Goal: Information Seeking & Learning: Learn about a topic

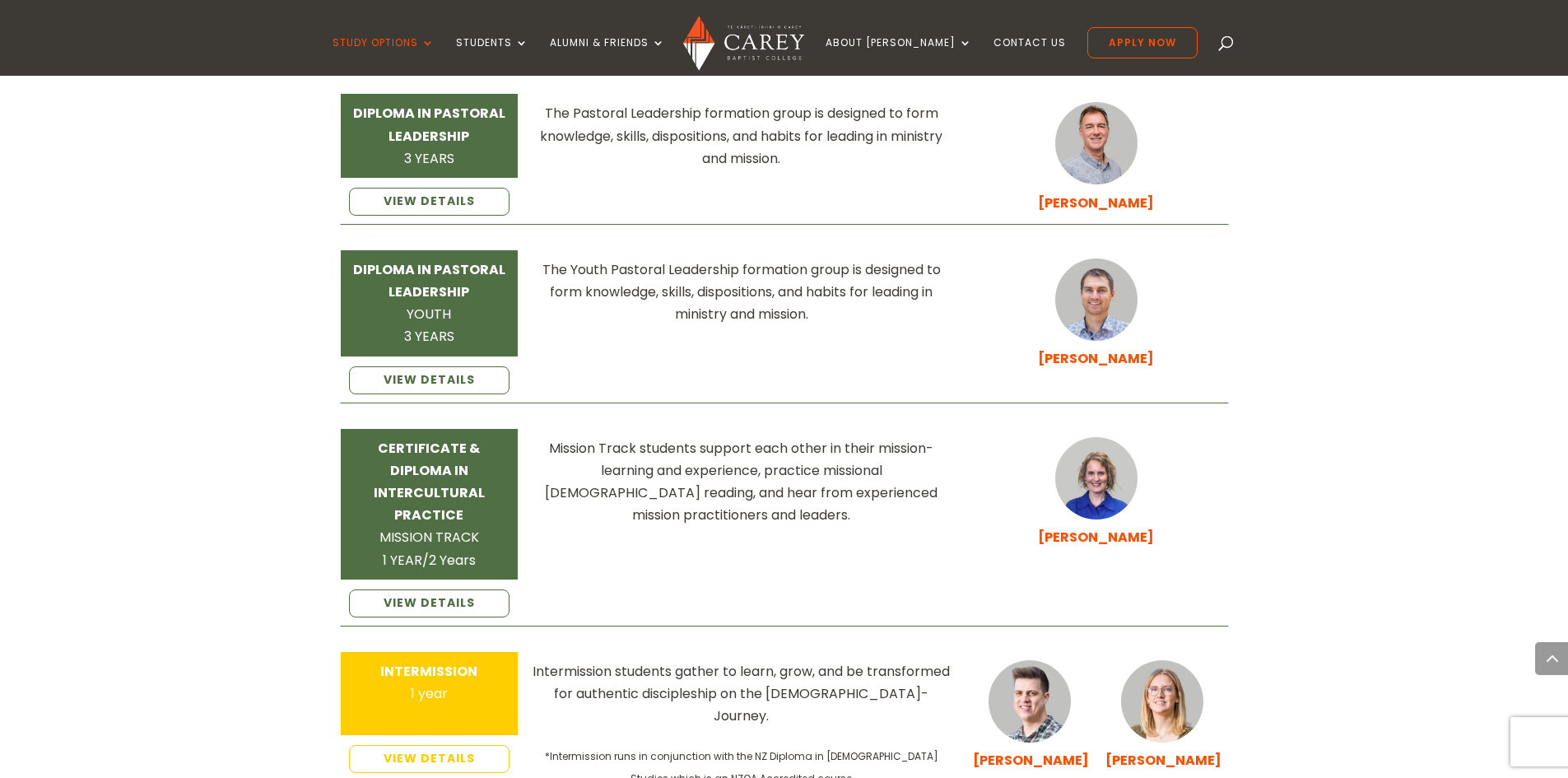
scroll to position [2469, 0]
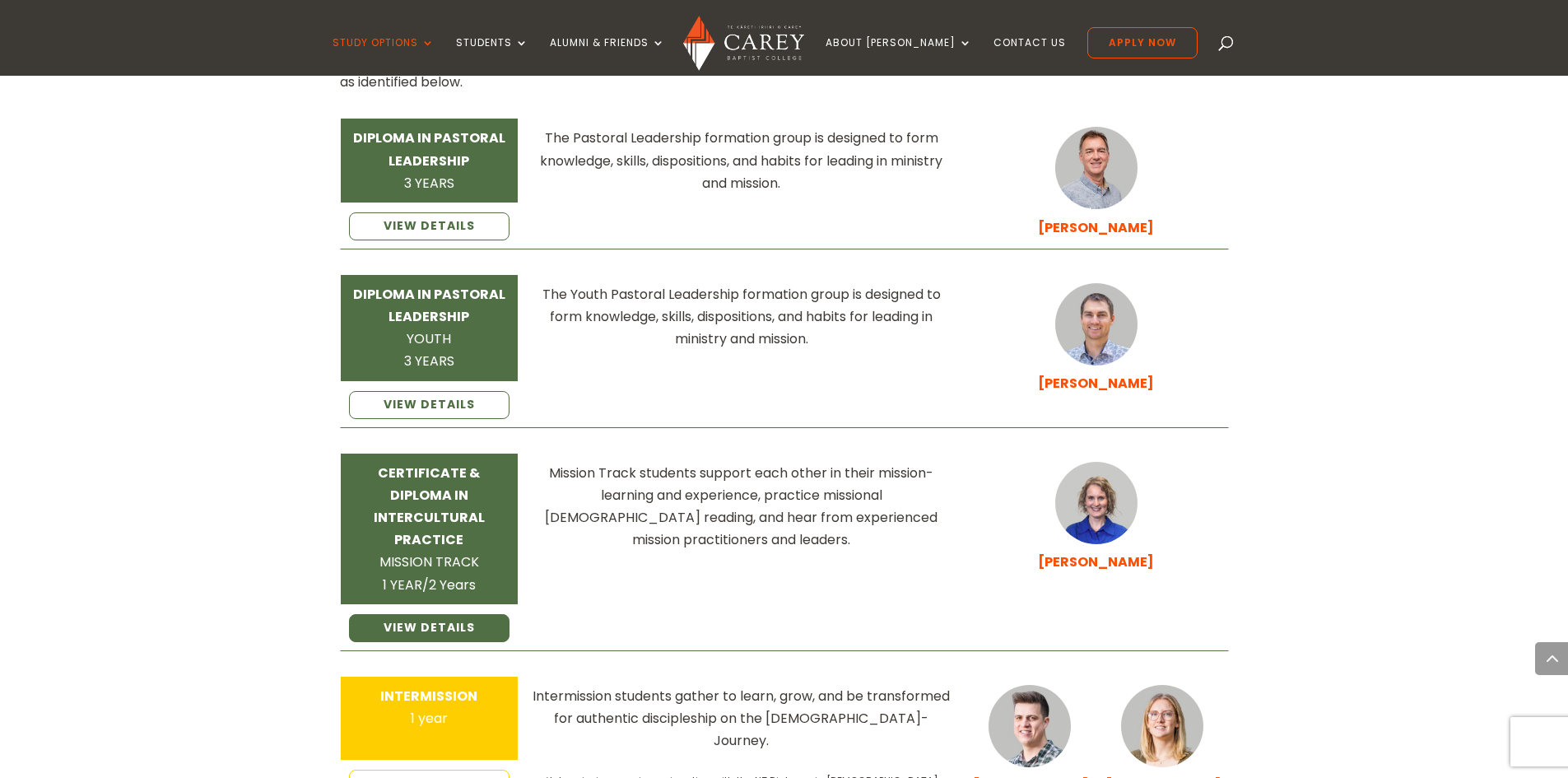
click at [446, 614] on link "VIEW DETAILS" at bounding box center [430, 629] width 162 height 28
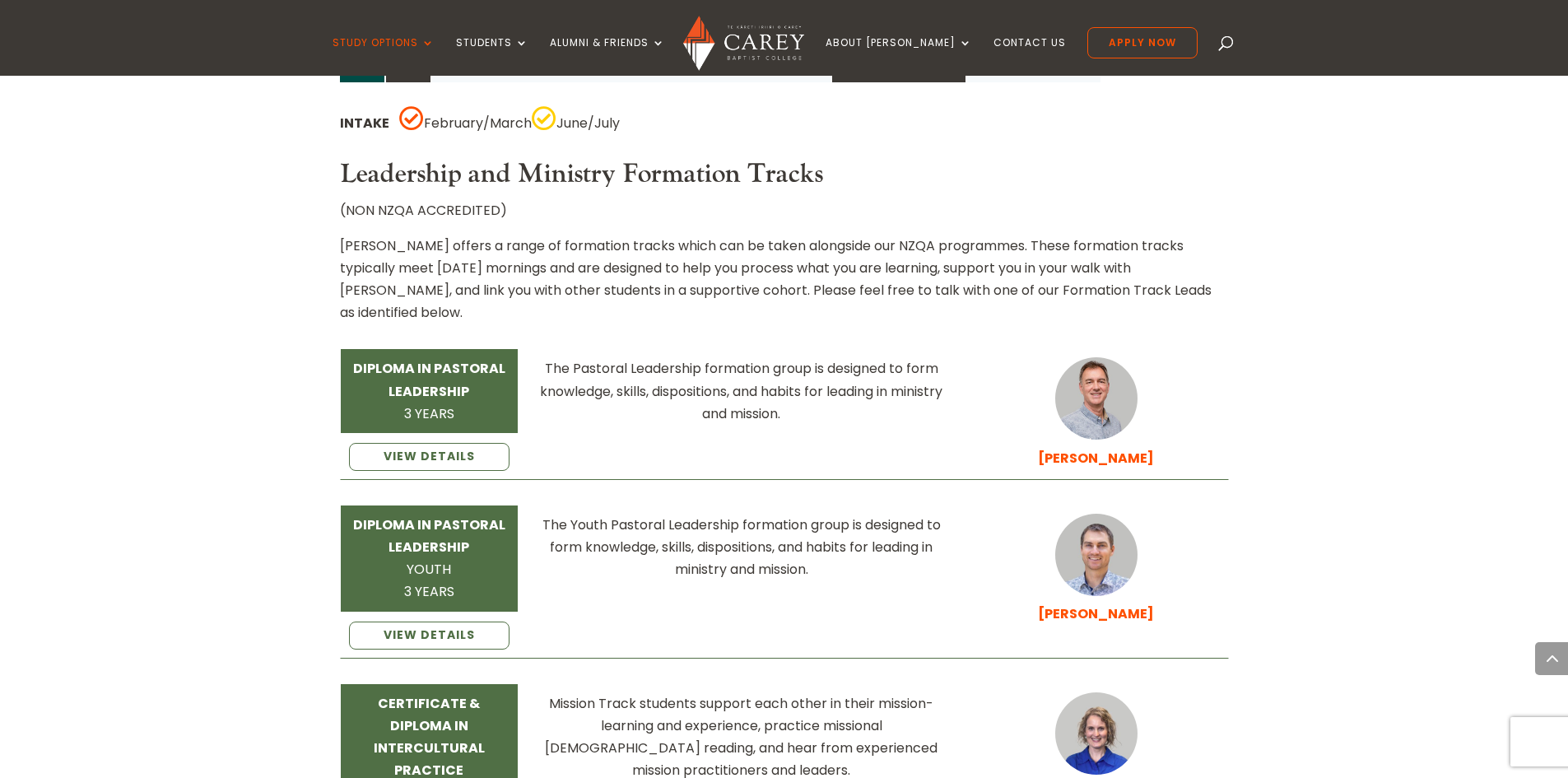
scroll to position [2222, 0]
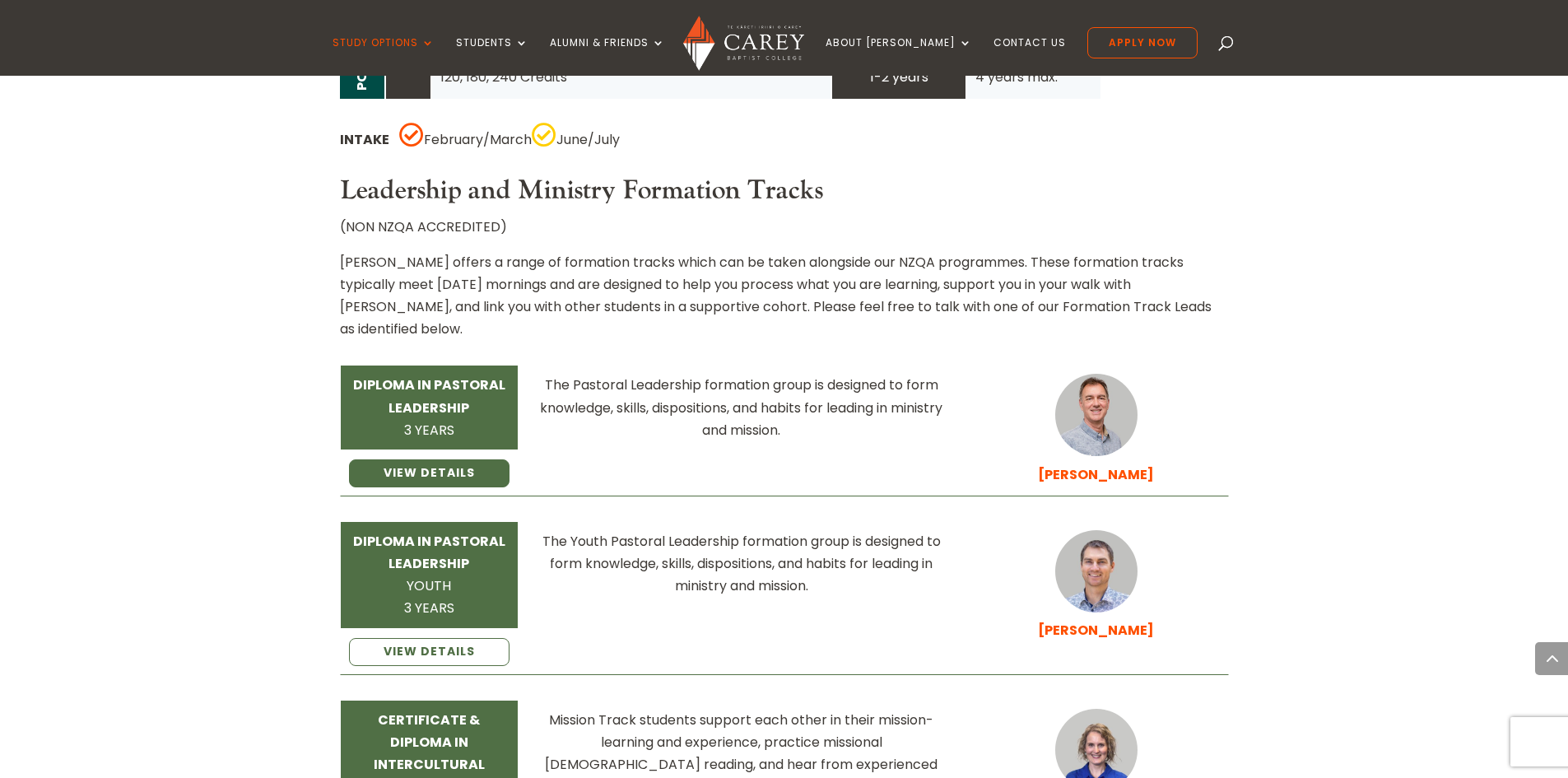
click at [421, 459] on link "VIEW DETAILS" at bounding box center [430, 473] width 162 height 28
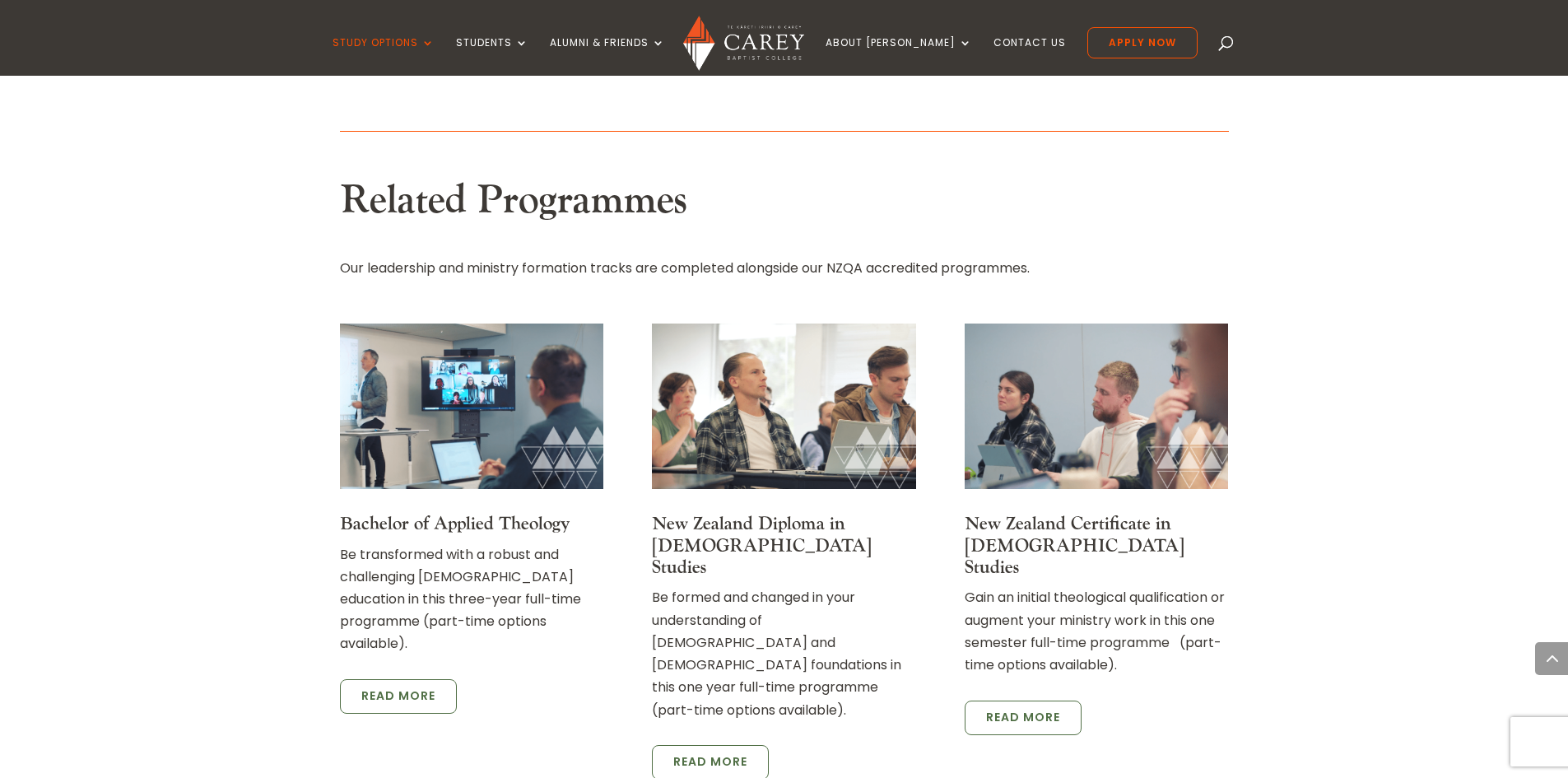
scroll to position [2140, 0]
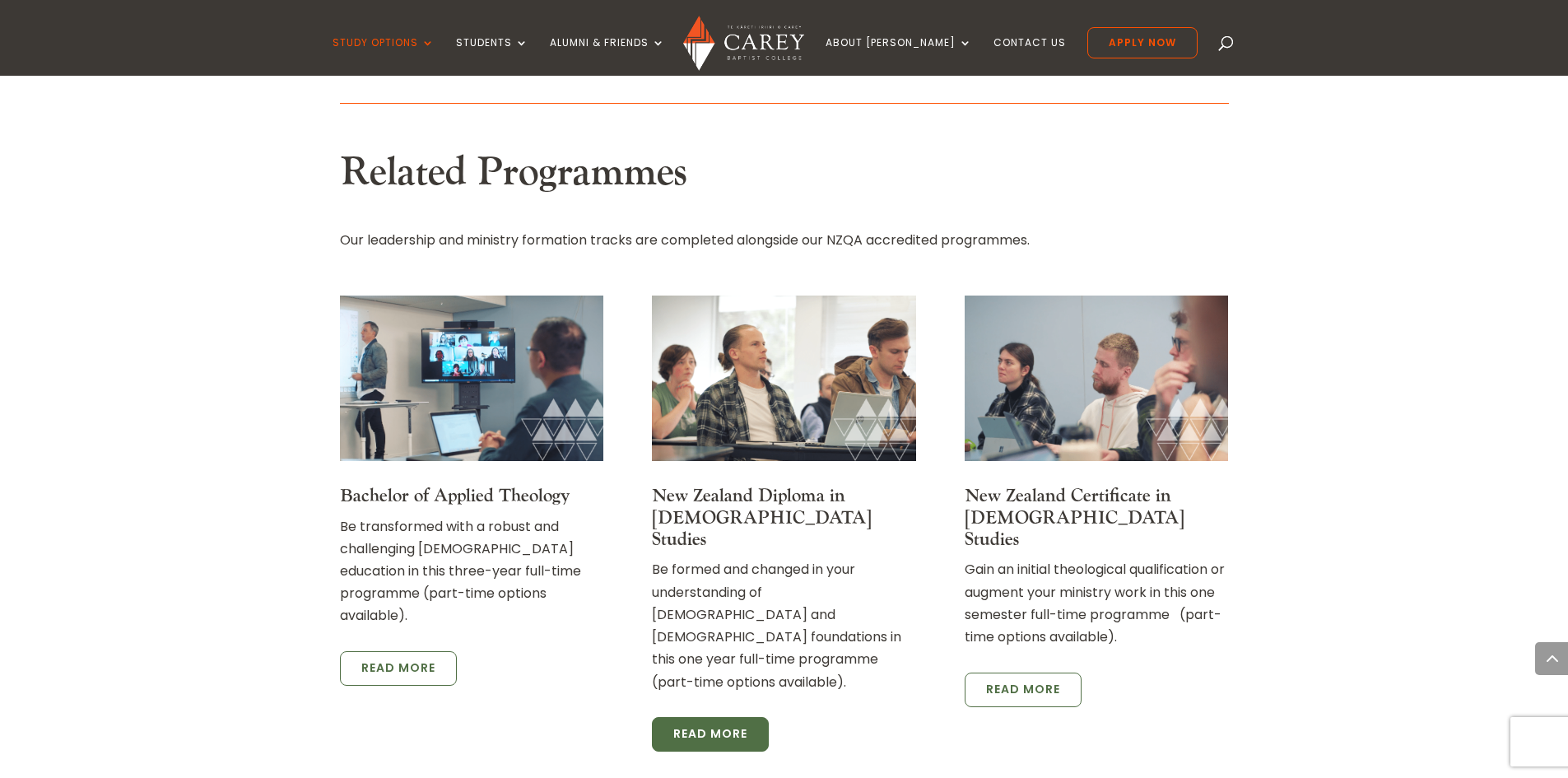
click at [710, 717] on link "Read more" at bounding box center [710, 734] width 117 height 34
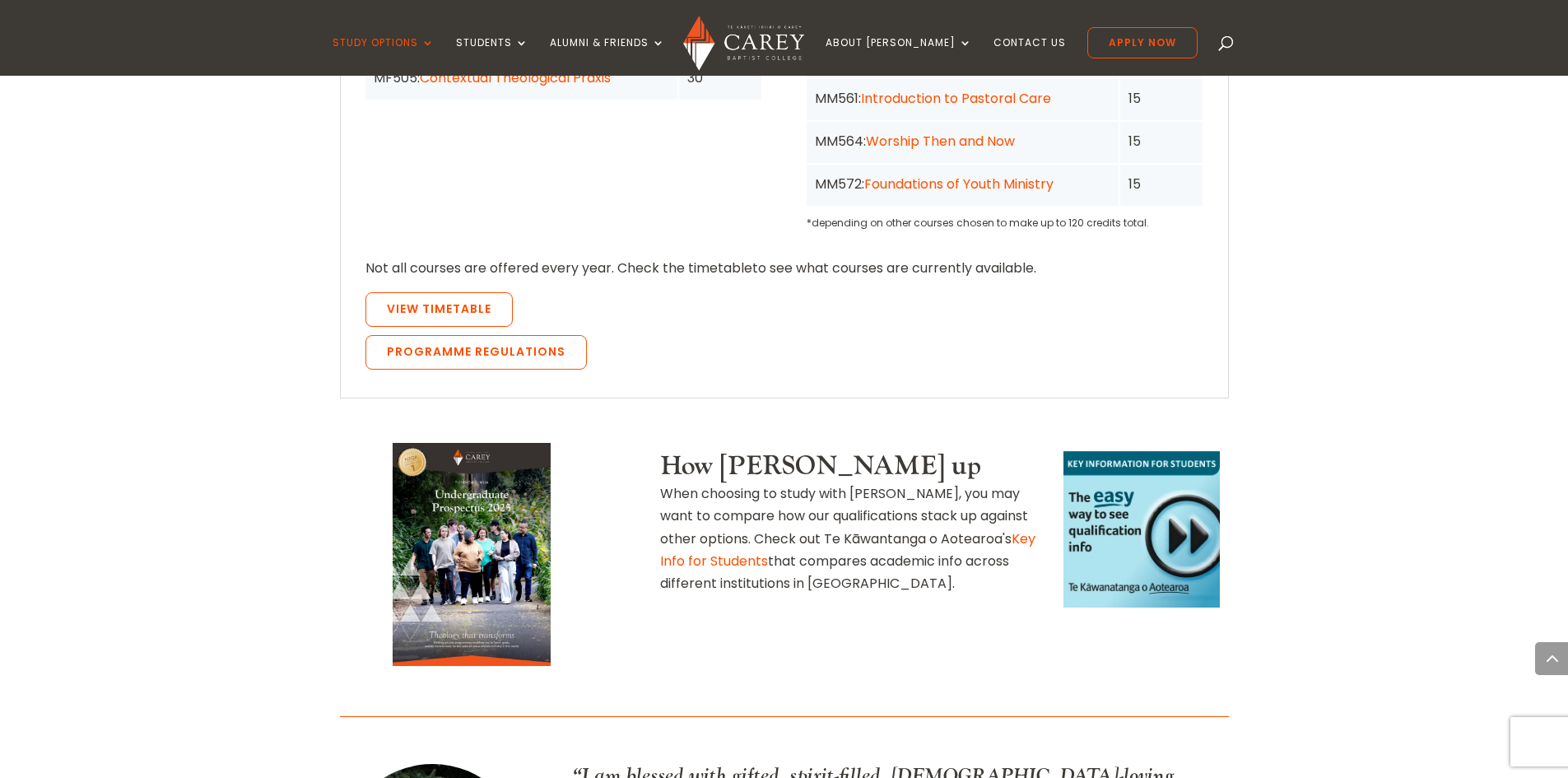
scroll to position [1811, 0]
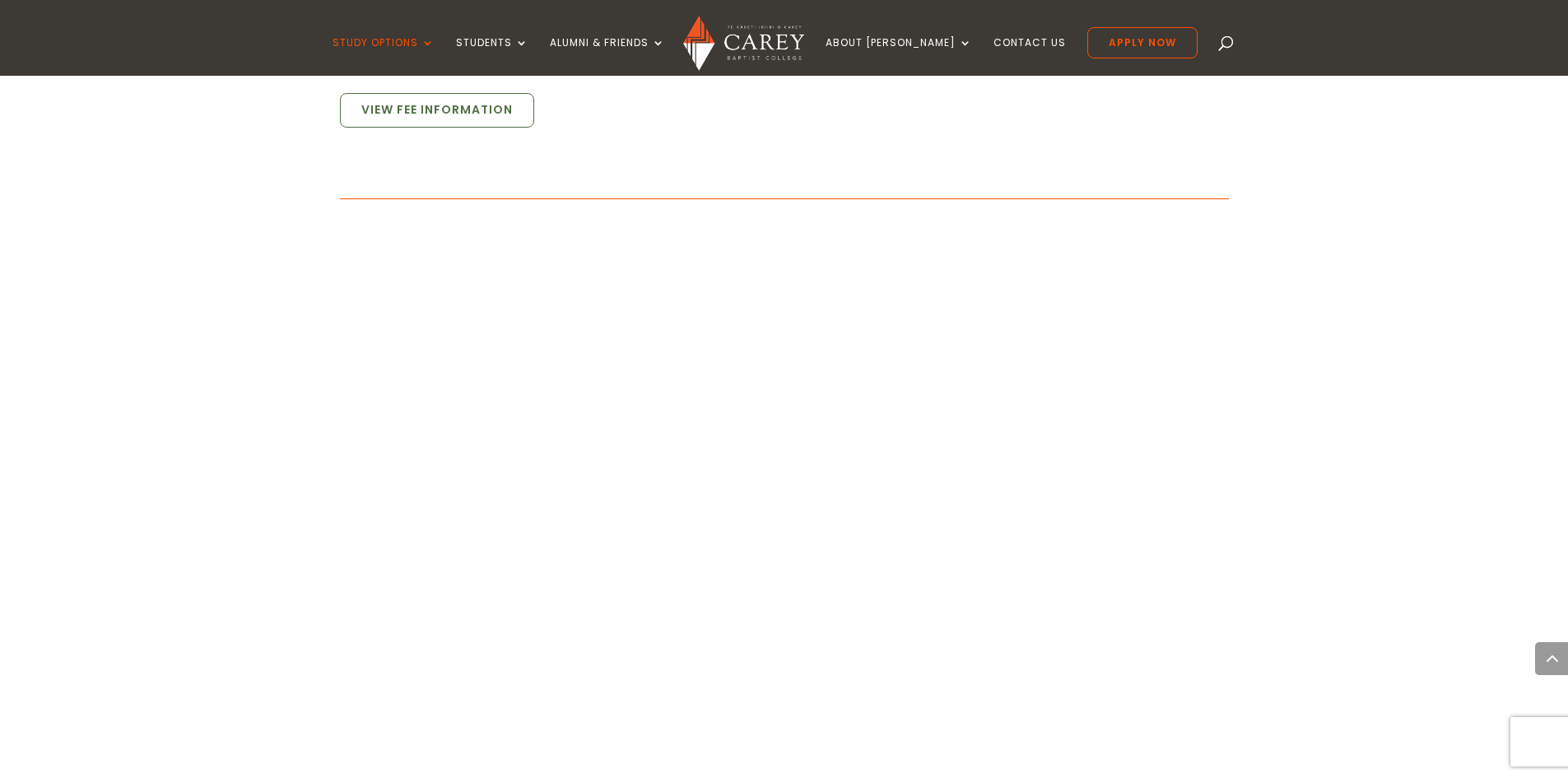
scroll to position [1564, 0]
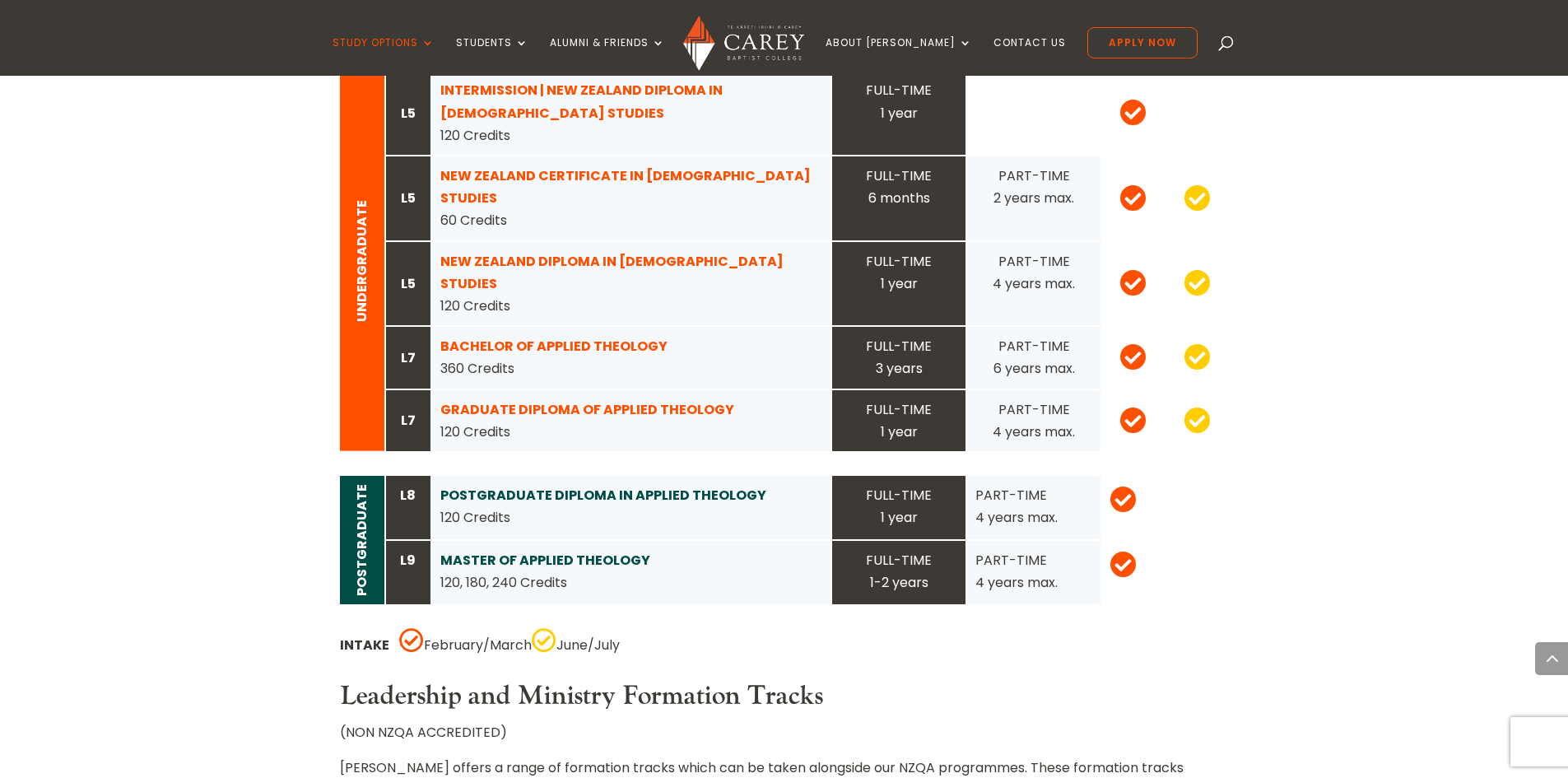
scroll to position [1728, 0]
click at [511, 251] on strong "NEW ZEALAND DIPLOMA IN CHRISTIAN STUDIES" at bounding box center [612, 271] width 343 height 41
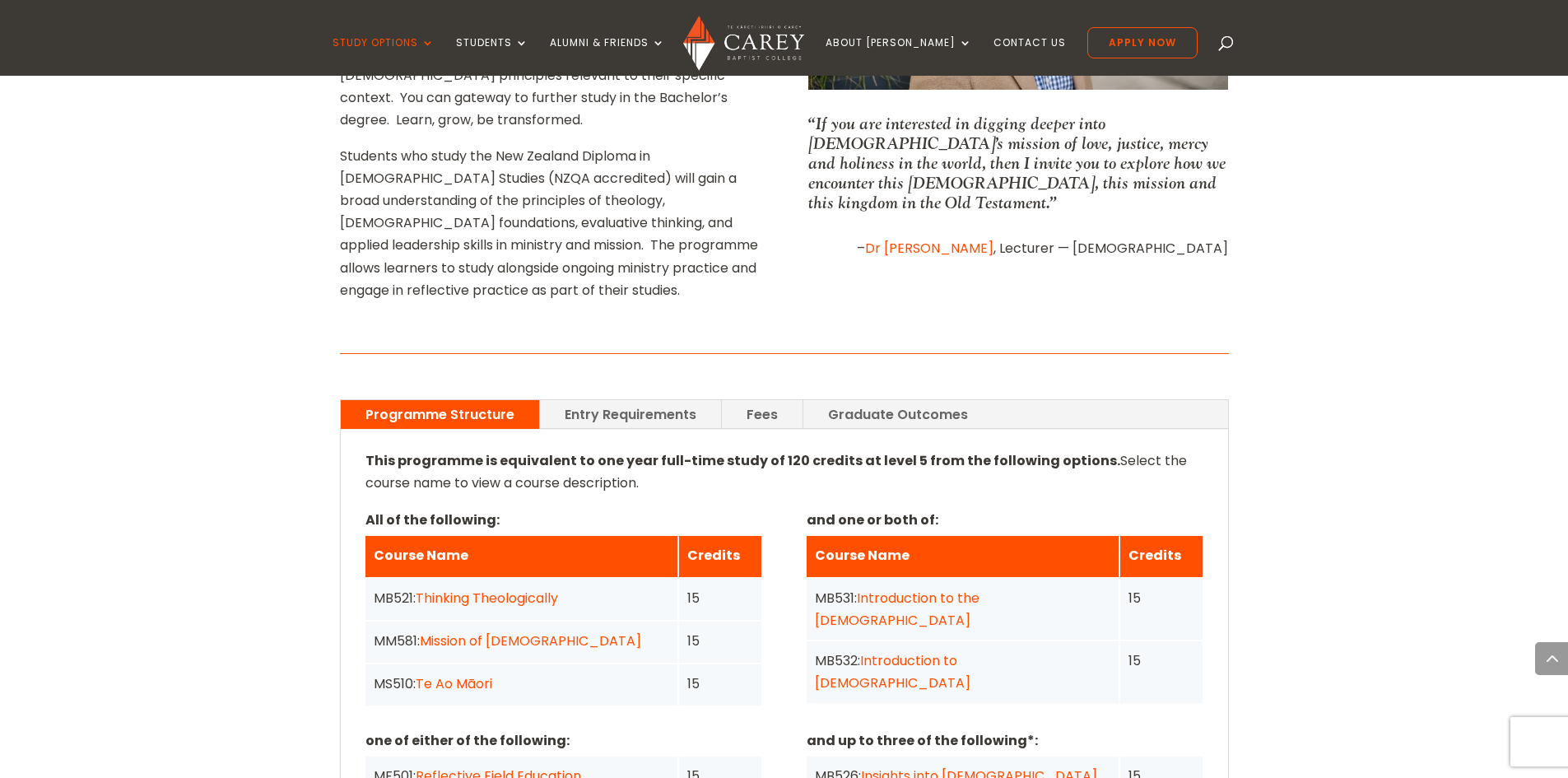
scroll to position [905, 0]
